Goal: Check status: Check status

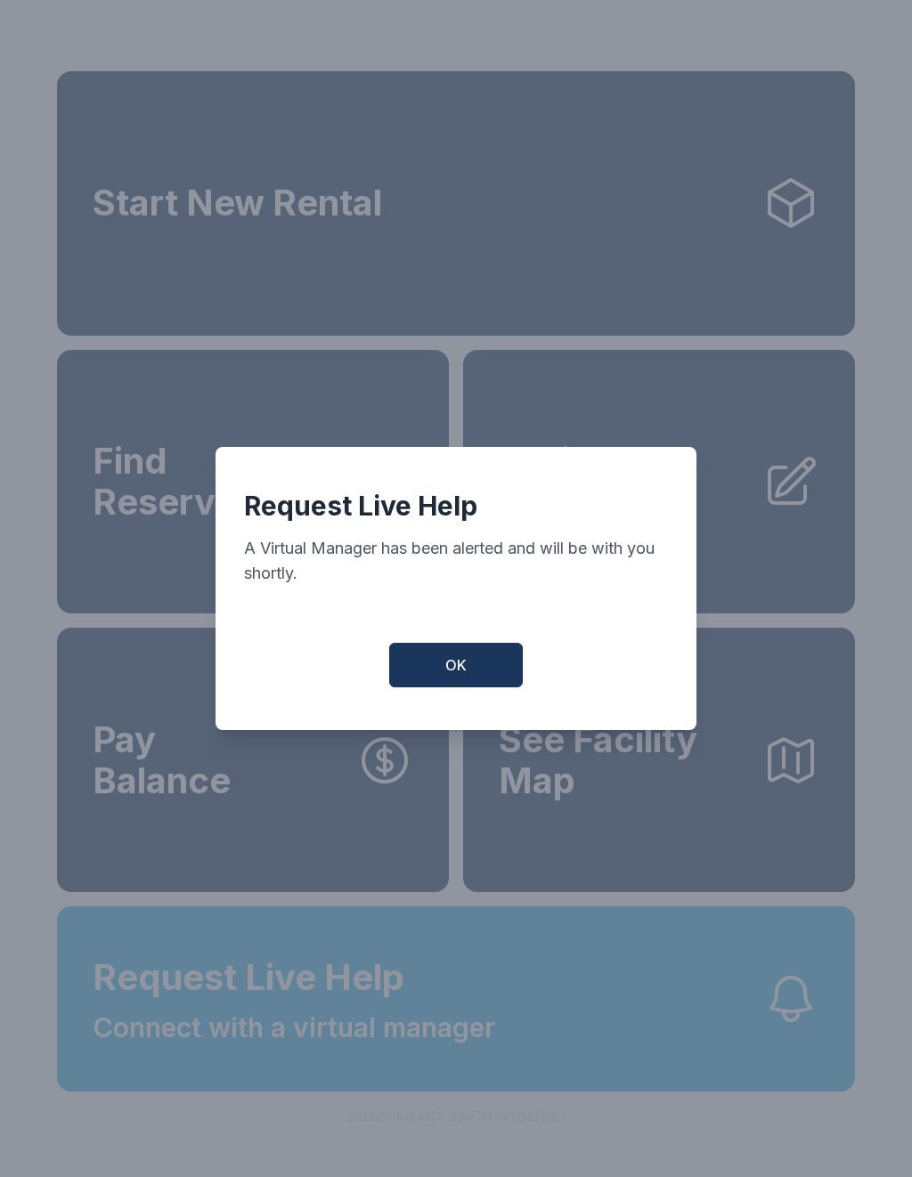
click at [454, 687] on button "OK" at bounding box center [456, 665] width 134 height 45
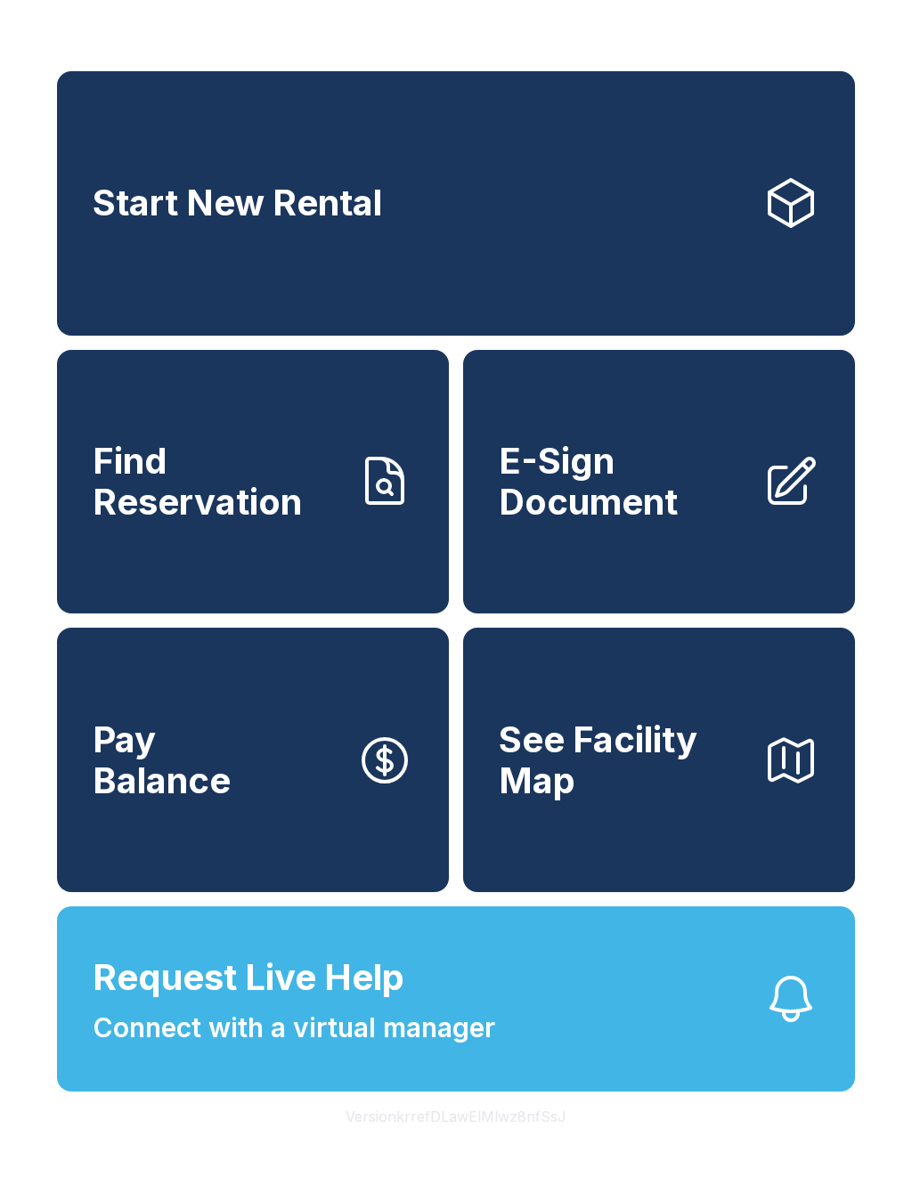
click at [448, 669] on button "Pay Balance" at bounding box center [253, 760] width 392 height 264
click at [283, 522] on span "Find Reservation" at bounding box center [217, 481] width 249 height 81
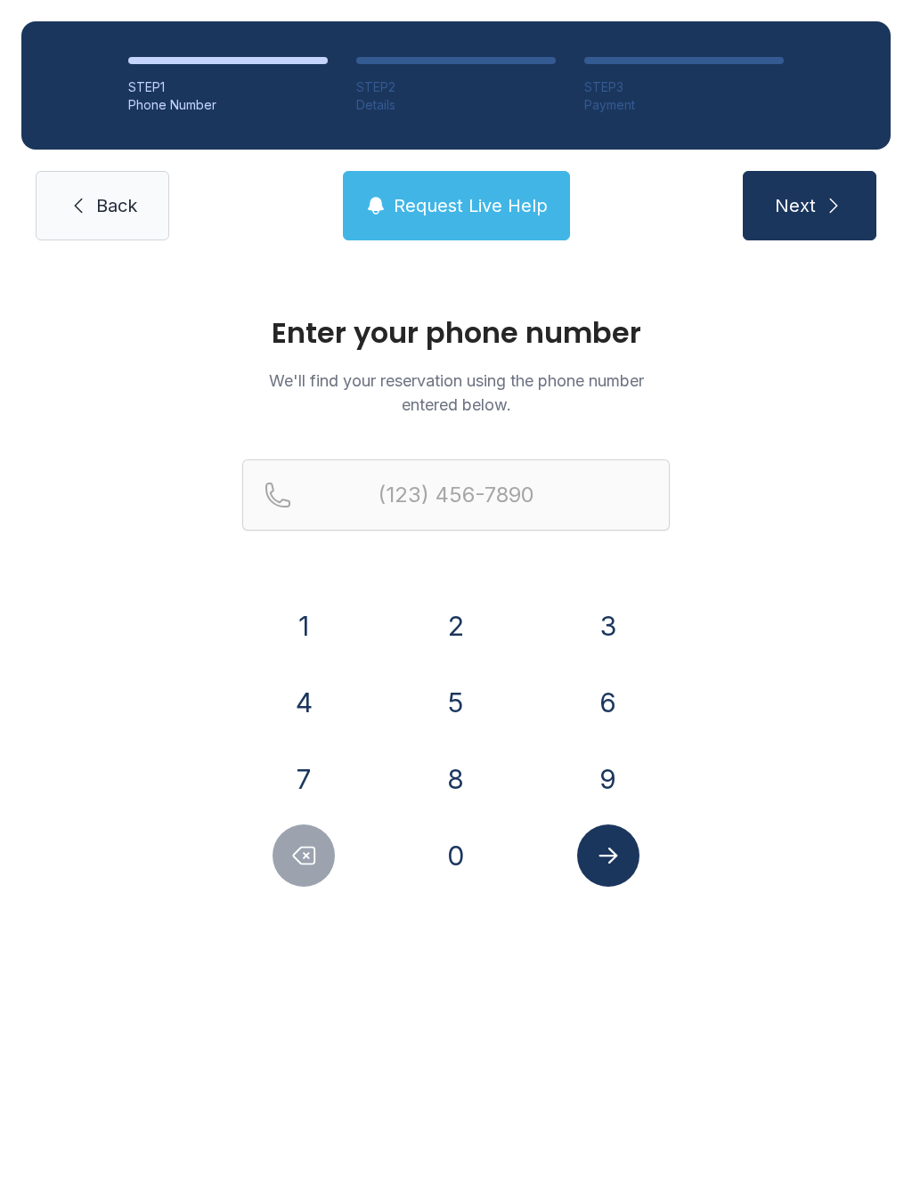
click at [457, 789] on button "8" at bounding box center [456, 779] width 62 height 62
click at [315, 632] on button "1" at bounding box center [303, 626] width 62 height 62
click at [310, 785] on button "7" at bounding box center [303, 779] width 62 height 62
click at [453, 792] on button "8" at bounding box center [456, 779] width 62 height 62
click at [456, 622] on button "2" at bounding box center [456, 626] width 62 height 62
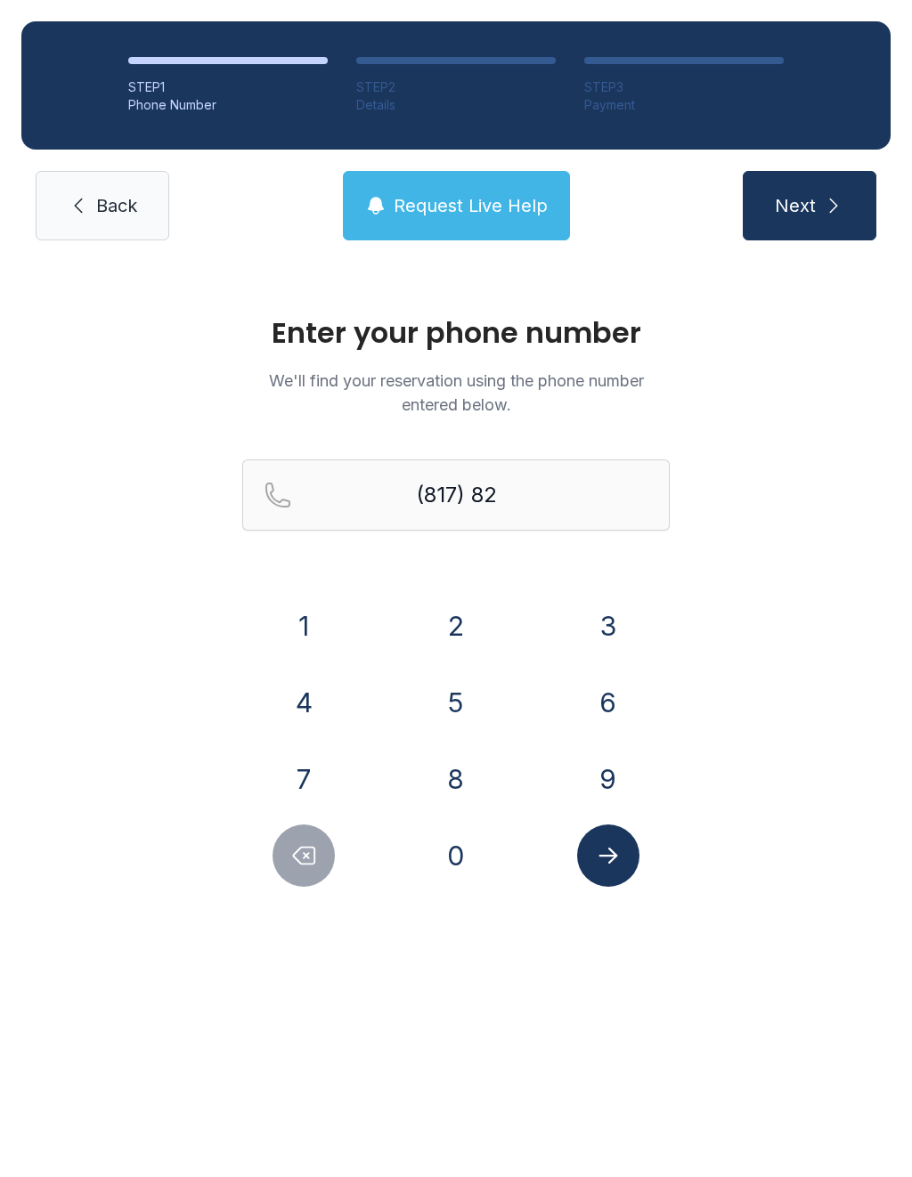
click at [461, 717] on button "5" at bounding box center [456, 702] width 62 height 62
click at [302, 695] on button "4" at bounding box center [303, 702] width 62 height 62
click at [476, 629] on button "2" at bounding box center [456, 626] width 62 height 62
click at [313, 608] on button "1" at bounding box center [303, 626] width 62 height 62
click at [307, 792] on button "7" at bounding box center [303, 779] width 62 height 62
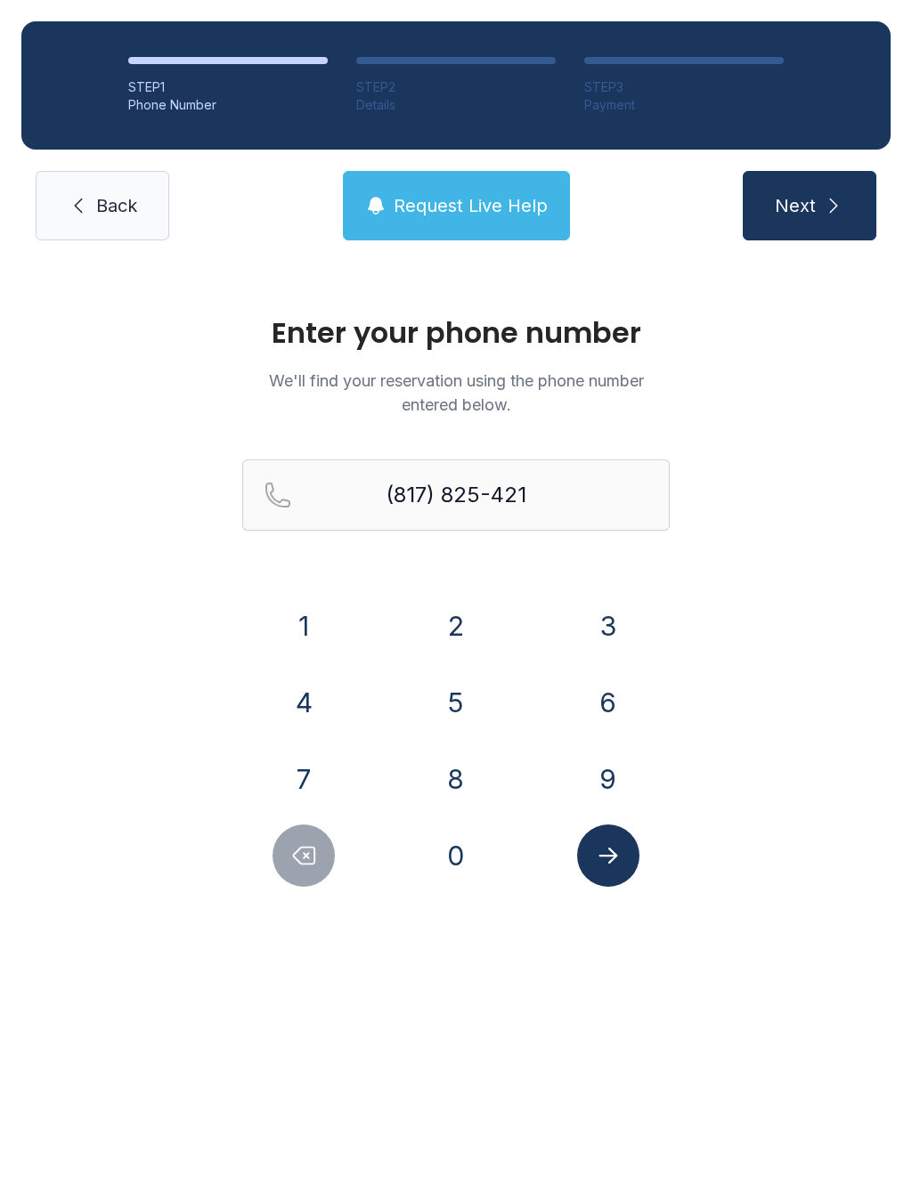
type input "[PHONE_NUMBER]"
click at [102, 217] on span "Back" at bounding box center [116, 205] width 41 height 25
